Goal: Task Accomplishment & Management: Manage account settings

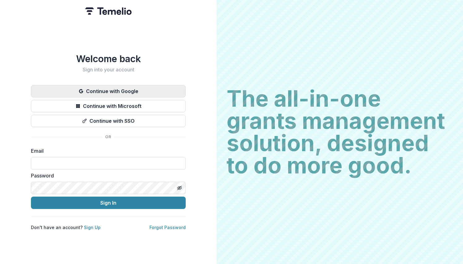
click at [136, 91] on button "Continue with Google" at bounding box center [108, 91] width 155 height 12
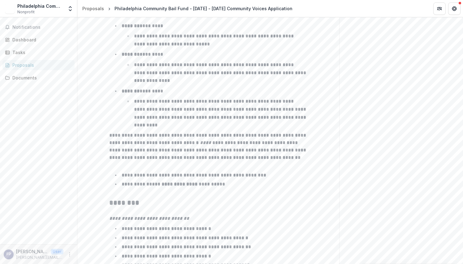
scroll to position [950, 0]
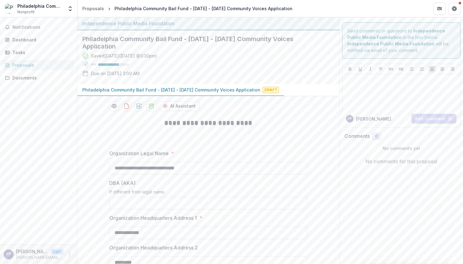
scroll to position [0, 0]
click at [18, 53] on div "Tasks" at bounding box center [40, 52] width 57 height 7
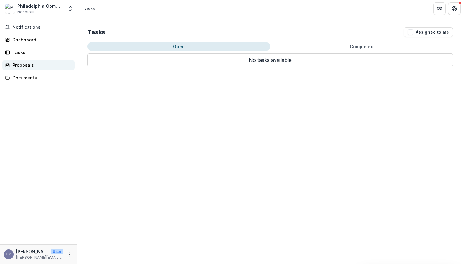
click at [20, 66] on div "Proposals" at bounding box center [40, 65] width 57 height 7
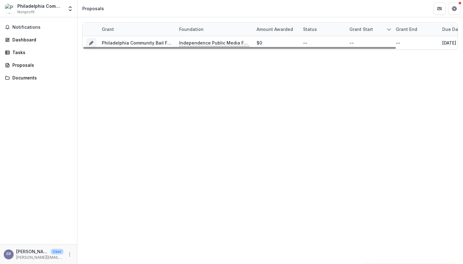
click at [65, 7] on div "Philadelphia Community Bail Fund Nonprofit Nonprofits Movement Alliance Project…" at bounding box center [38, 8] width 72 height 12
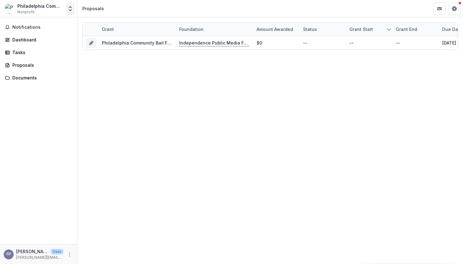
click at [70, 8] on icon "Open entity switcher" at bounding box center [70, 9] width 6 height 6
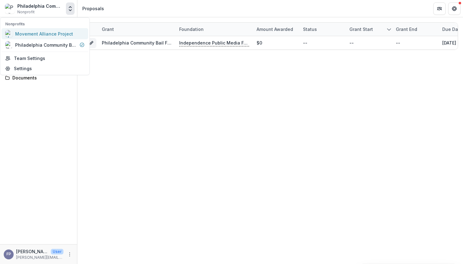
click at [53, 37] on link "Movement Alliance Project" at bounding box center [45, 33] width 87 height 11
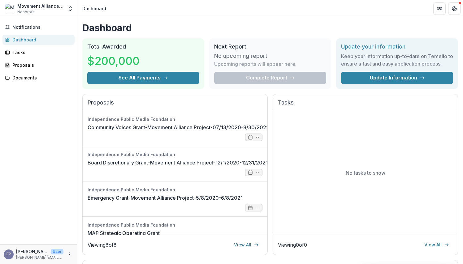
click at [40, 8] on div "Movement Alliance Project" at bounding box center [40, 6] width 46 height 7
click at [68, 9] on icon "Open entity switcher" at bounding box center [70, 9] width 6 height 6
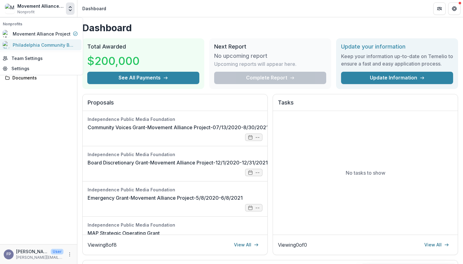
click at [59, 43] on div "Philadelphia Community Bail Fund" at bounding box center [44, 45] width 62 height 7
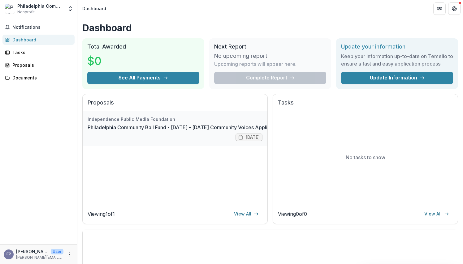
click at [168, 124] on link "Philadelphia Community Bail Fund - [DATE] - [DATE] Community Voices Application" at bounding box center [185, 127] width 194 height 7
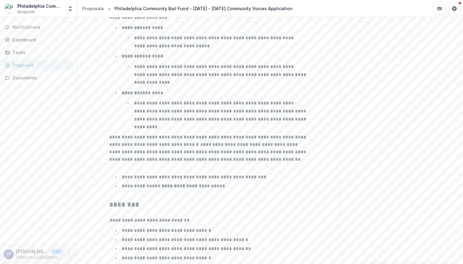
scroll to position [950, 0]
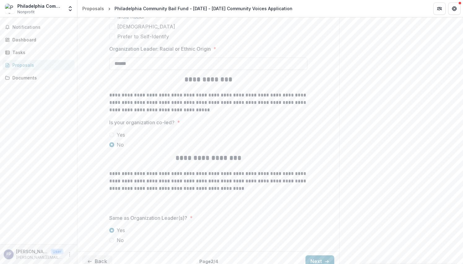
scroll to position [1595, 0]
click at [318, 256] on button "Next" at bounding box center [320, 262] width 29 height 12
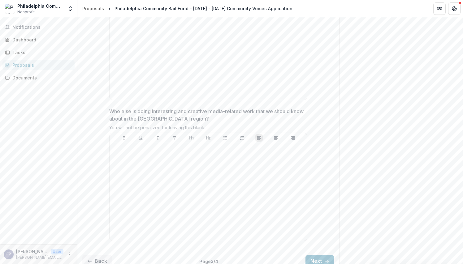
scroll to position [1664, 0]
click at [320, 256] on button "Next" at bounding box center [320, 262] width 29 height 12
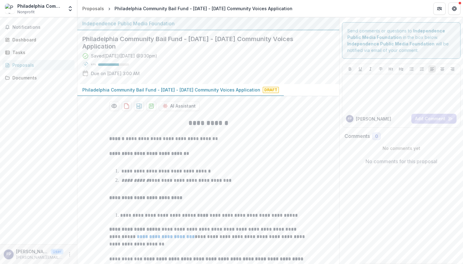
scroll to position [0, 0]
click at [70, 255] on circle "More" at bounding box center [70, 255] width 0 height 0
click at [88, 253] on button "Logout" at bounding box center [110, 252] width 66 height 10
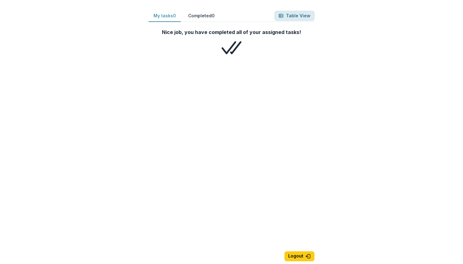
click at [284, 15] on icon "button" at bounding box center [281, 15] width 5 height 5
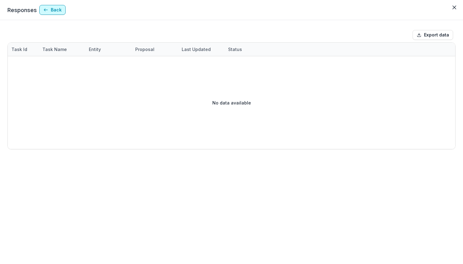
click at [55, 11] on button "Back" at bounding box center [52, 10] width 26 height 10
